Goal: Transaction & Acquisition: Download file/media

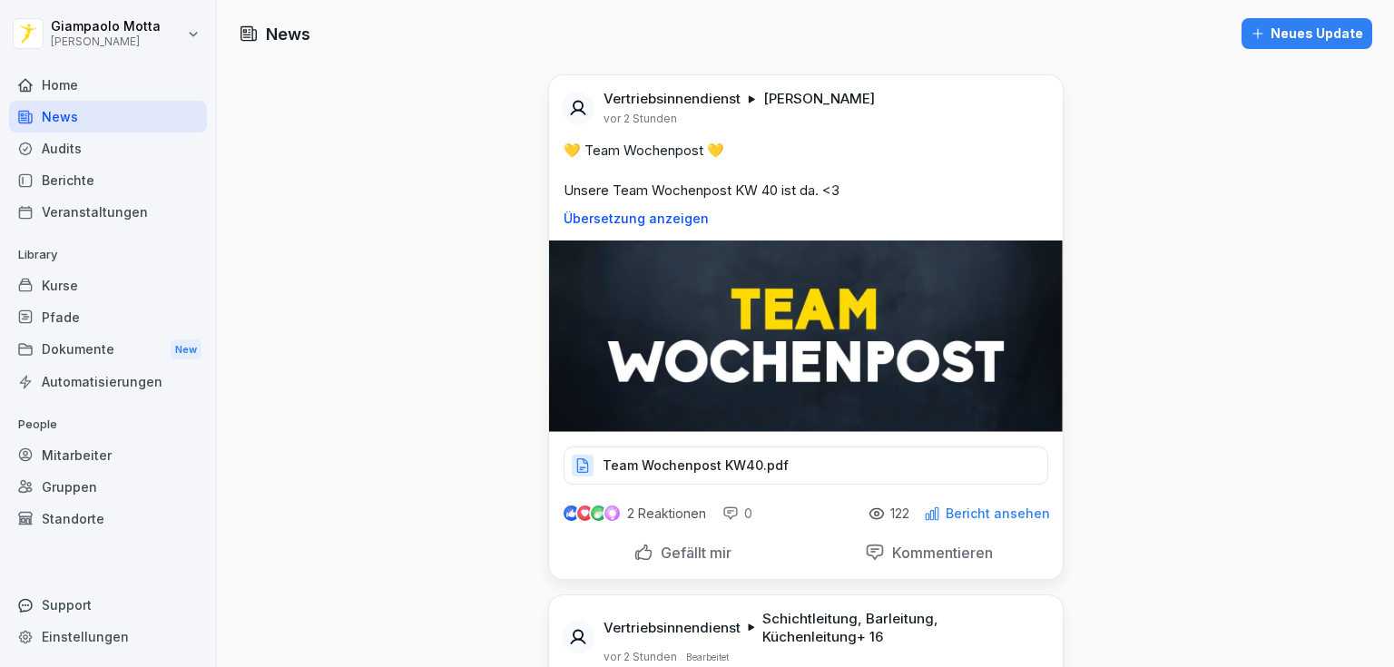
scroll to position [726, 0]
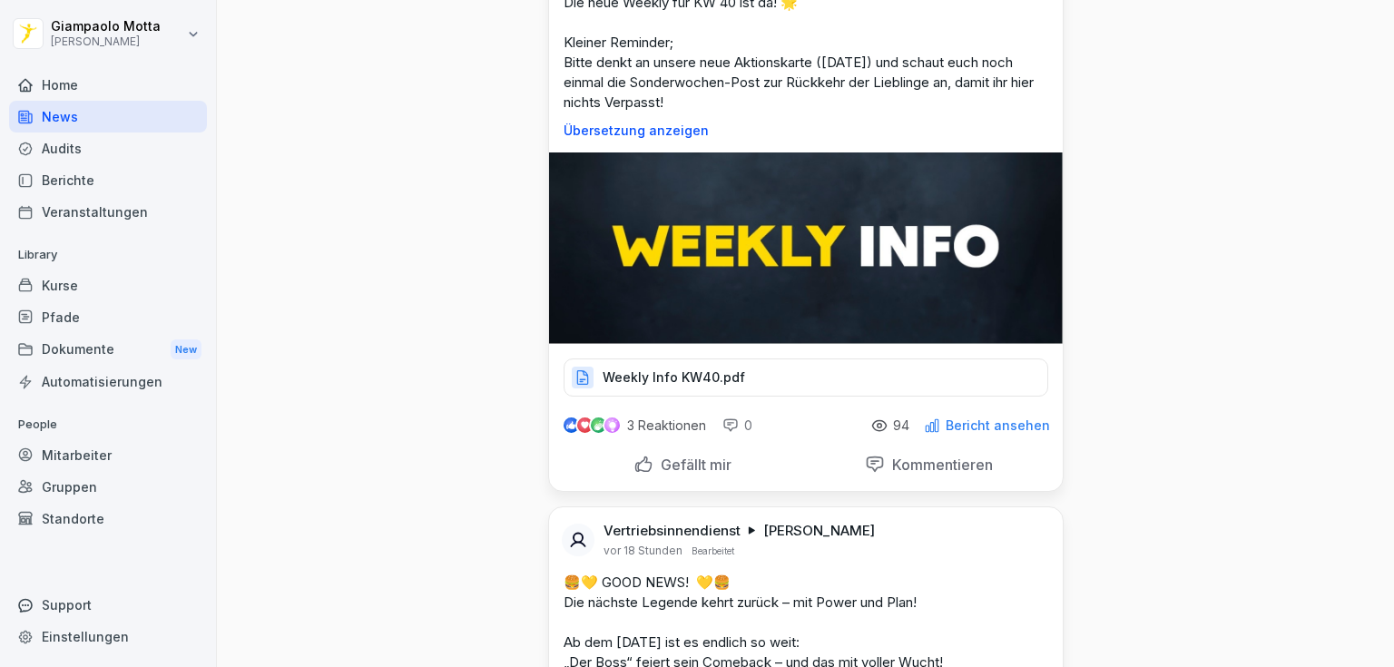
click at [127, 347] on div "Dokumente New" at bounding box center [108, 350] width 198 height 34
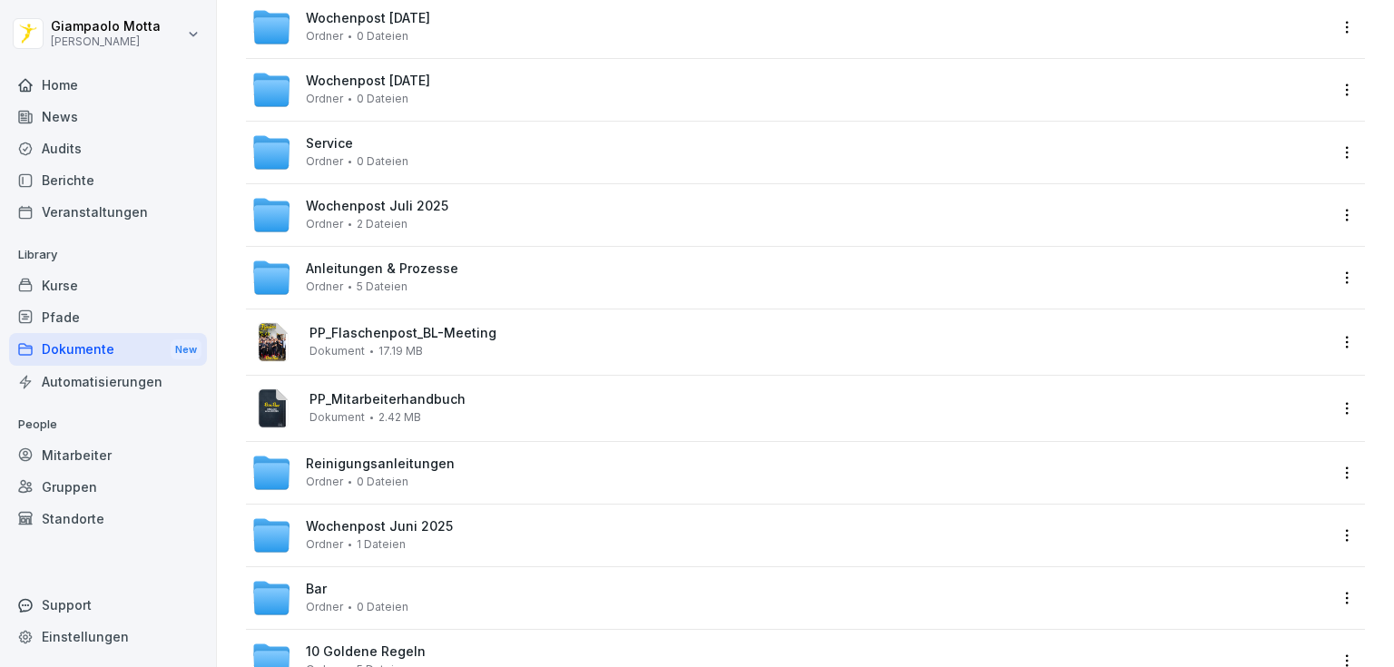
scroll to position [145, 0]
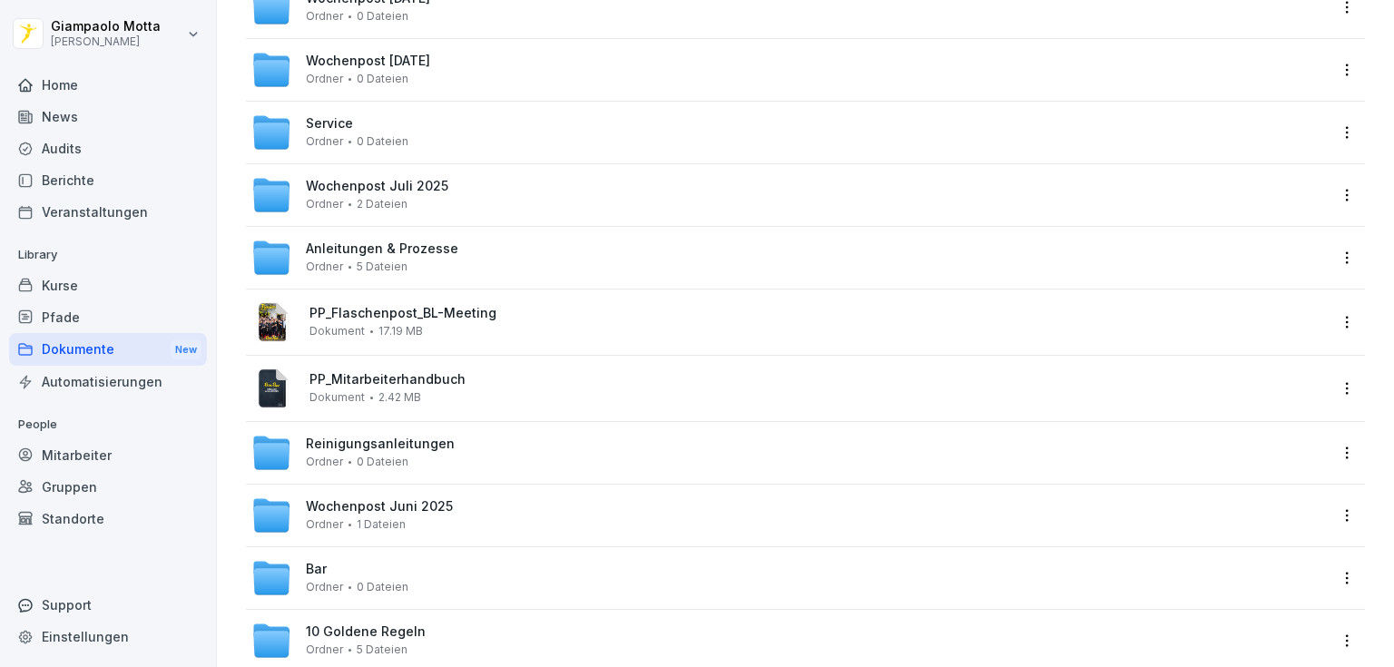
click at [497, 470] on div "Reinigungsanleitungen Ordner 0 Dateien" at bounding box center [789, 453] width 1076 height 40
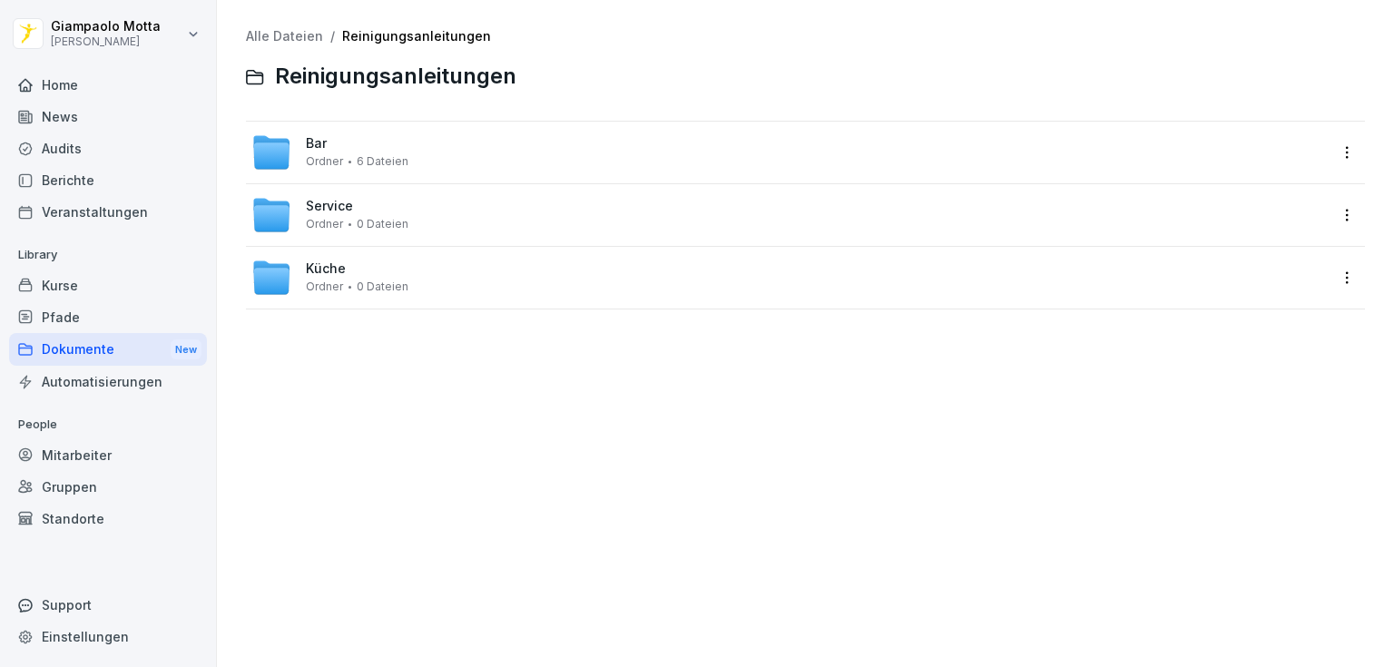
click at [461, 172] on div "Bar Ordner 6 Dateien" at bounding box center [805, 153] width 1119 height 62
click at [331, 153] on div "Bar Ordner 6 Dateien" at bounding box center [357, 152] width 103 height 32
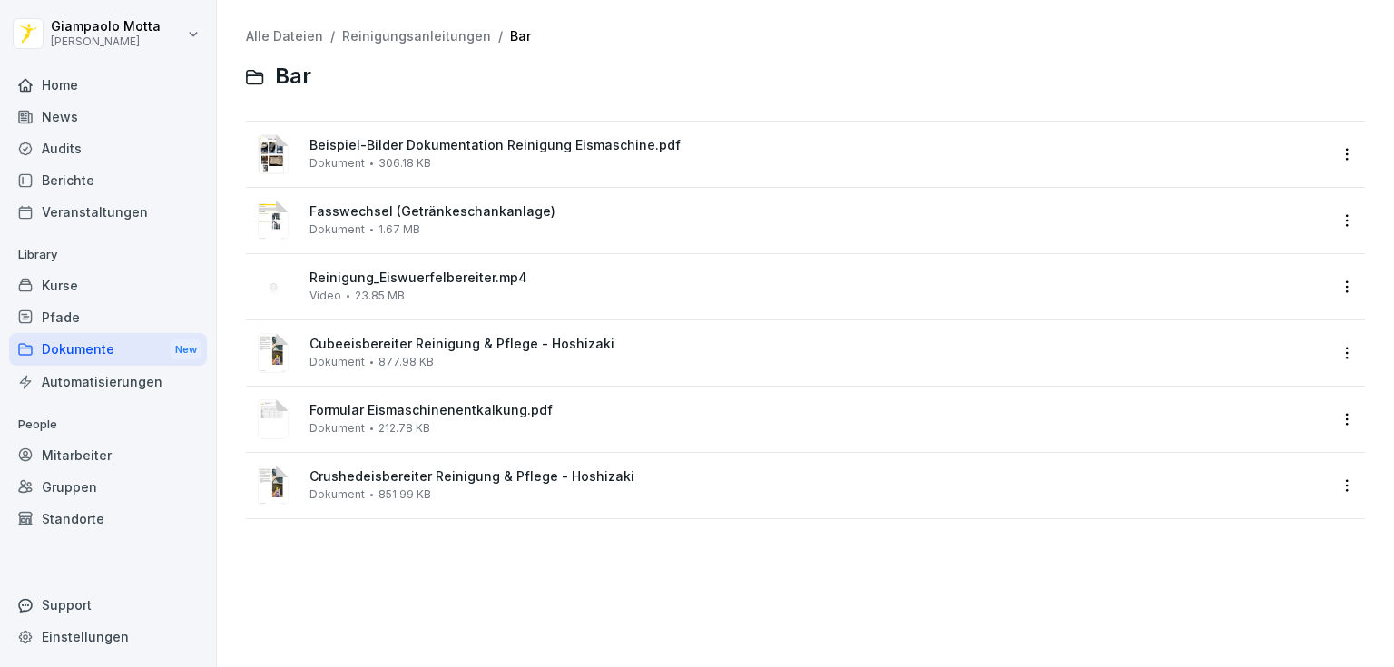
click at [534, 417] on span "Formular Eismaschinenentkalkung.pdf" at bounding box center [819, 410] width 1018 height 15
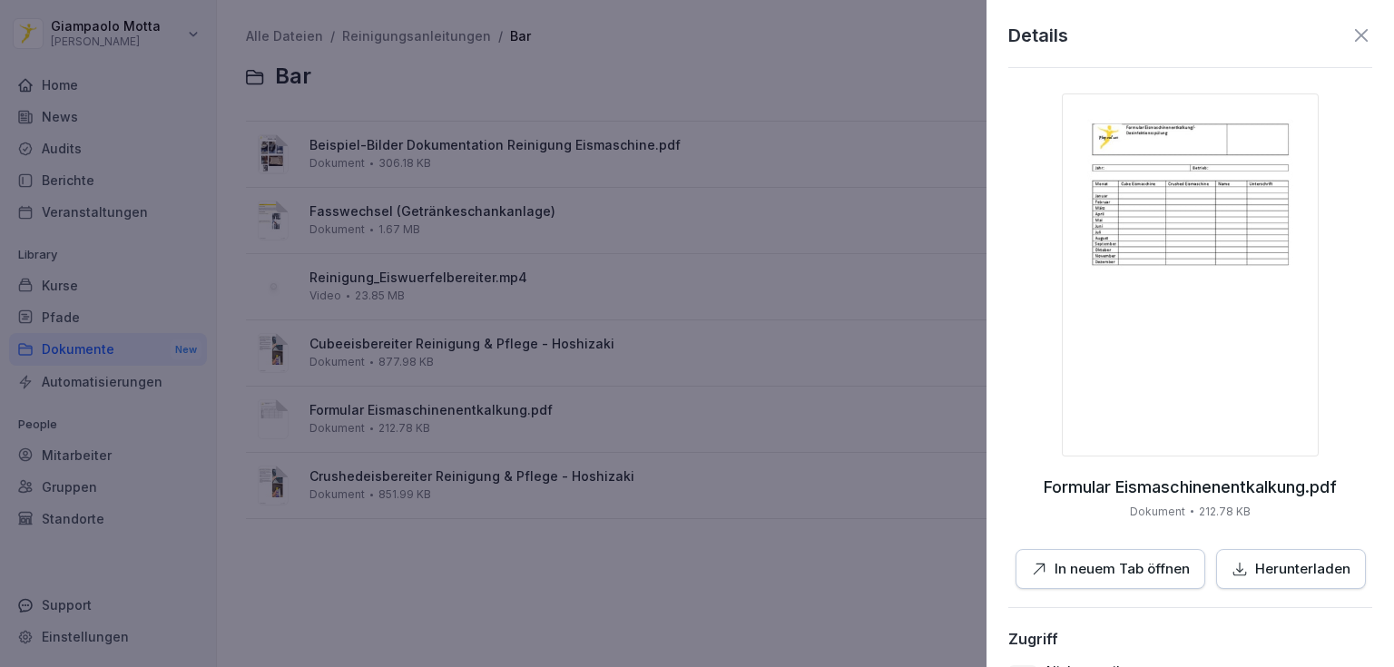
click at [1292, 577] on p "Herunterladen" at bounding box center [1303, 569] width 95 height 21
click at [1356, 36] on icon at bounding box center [1362, 36] width 22 height 22
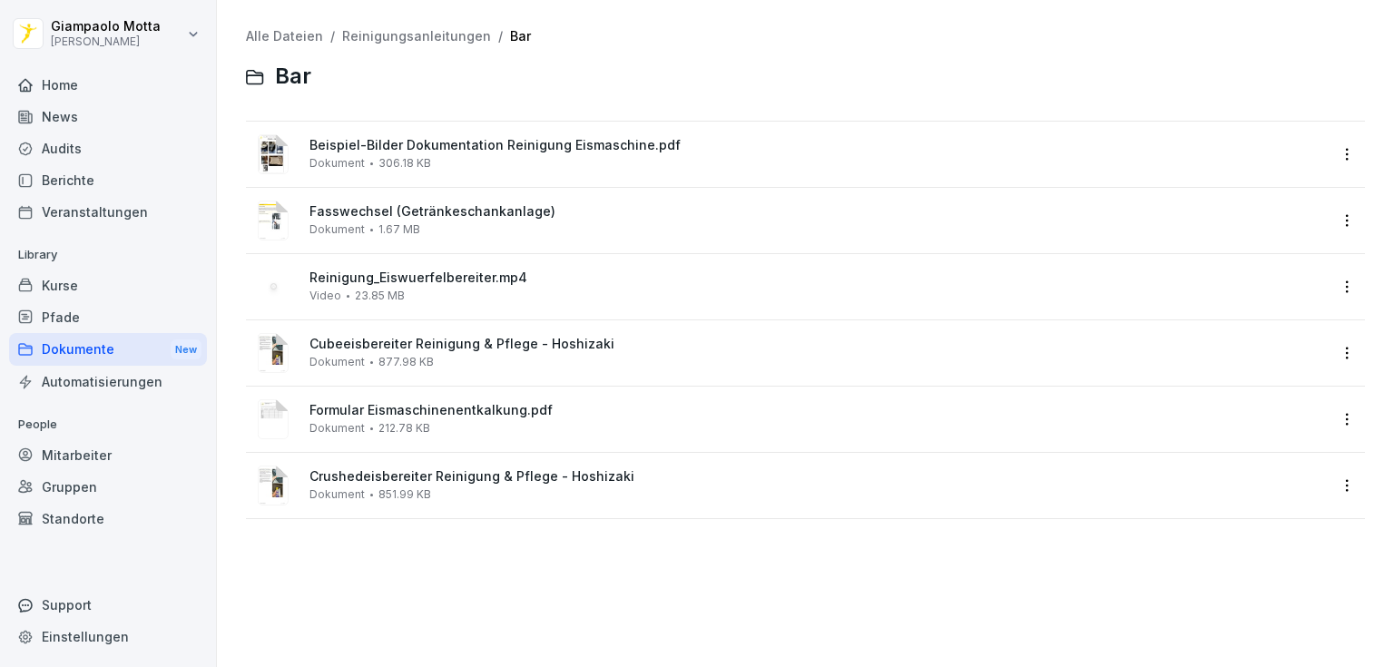
click at [109, 94] on div "Home" at bounding box center [108, 85] width 198 height 32
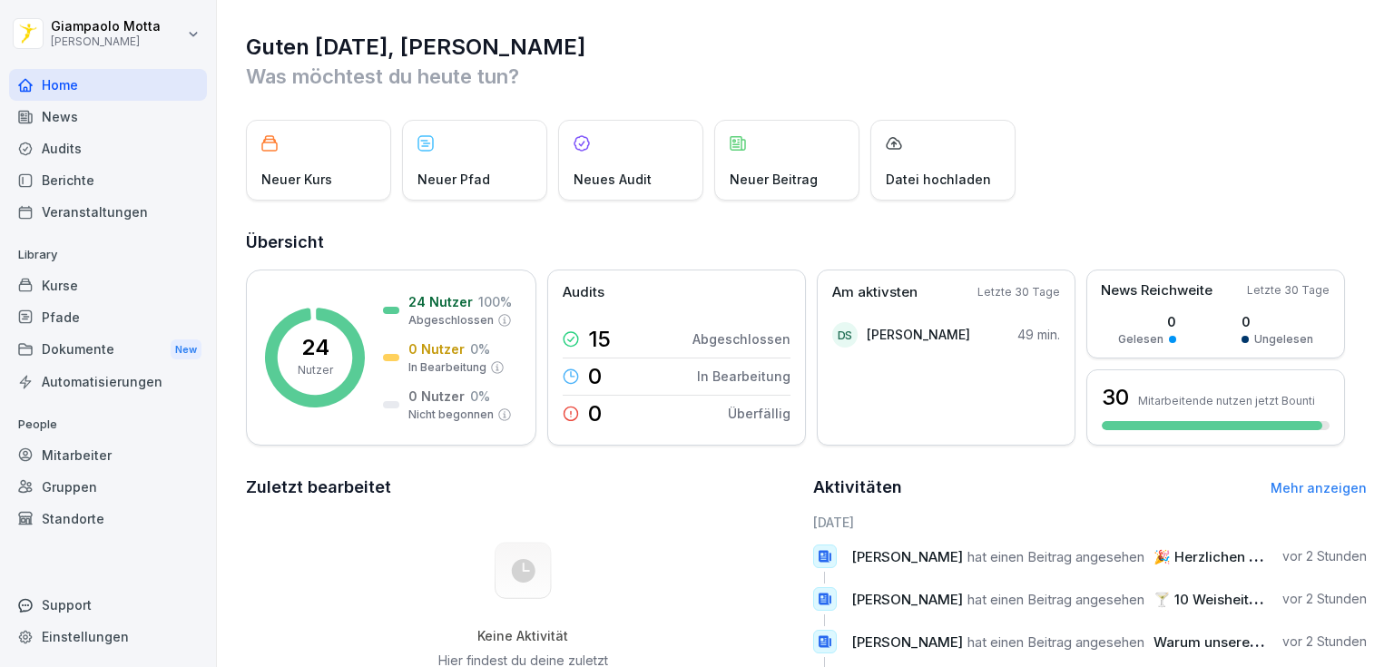
click at [114, 109] on div "News" at bounding box center [108, 117] width 198 height 32
